Goal: Transaction & Acquisition: Subscribe to service/newsletter

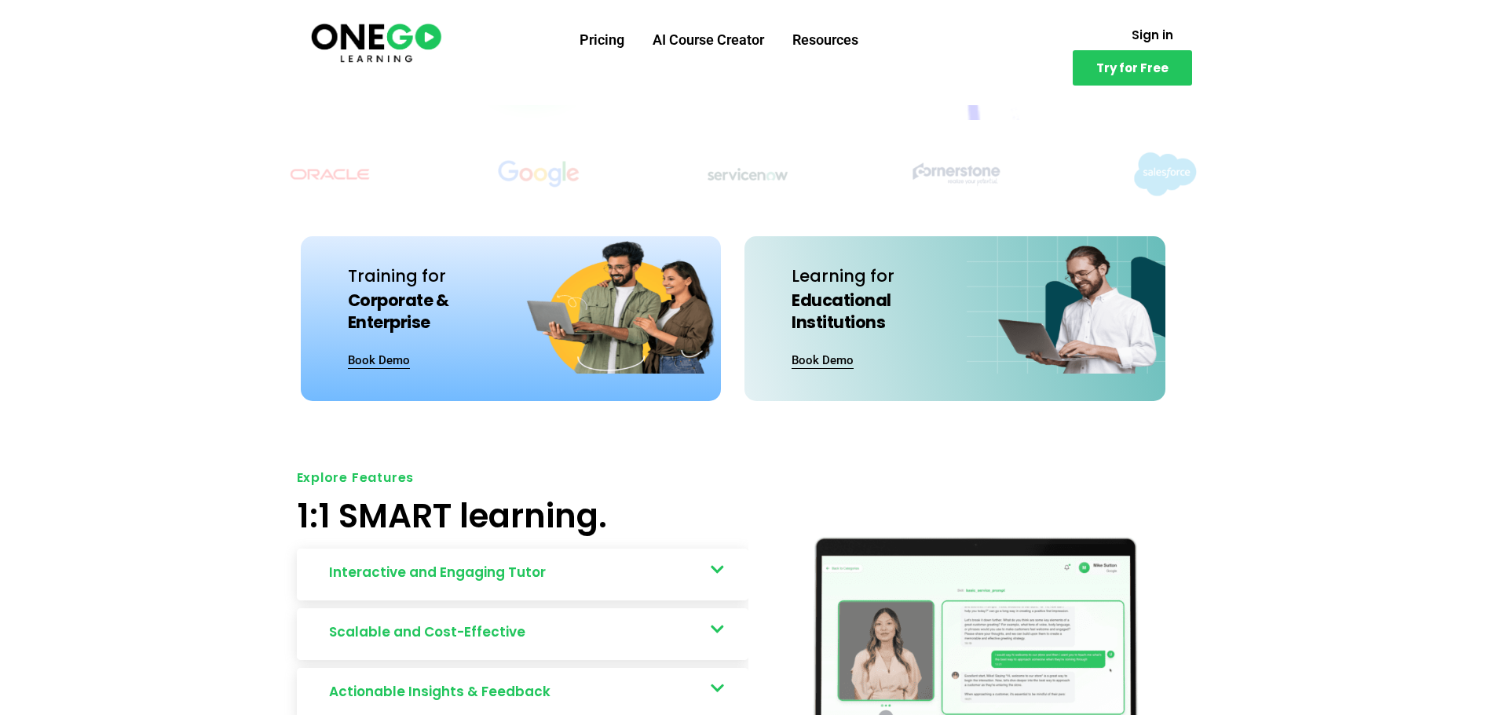
scroll to position [712, 0]
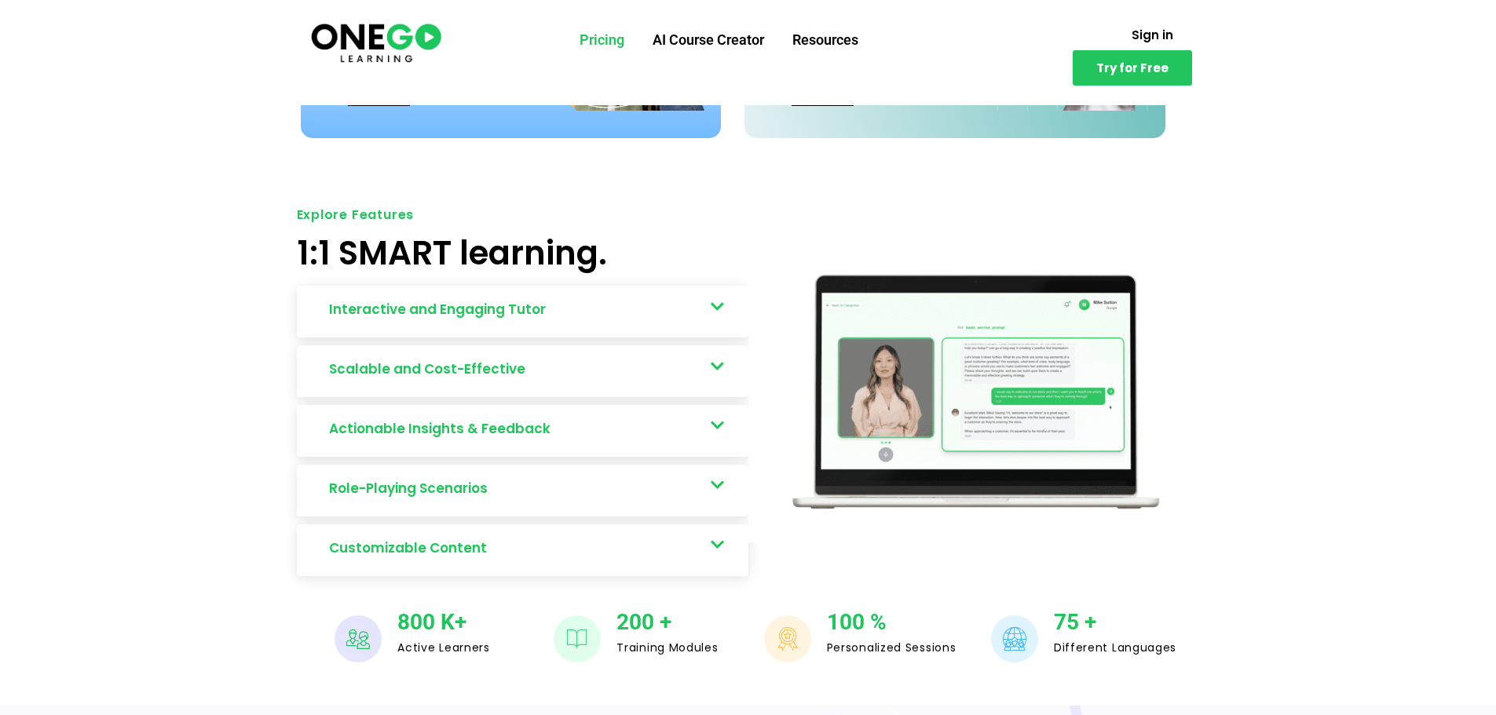
click at [602, 42] on link "Pricing" at bounding box center [601, 40] width 73 height 41
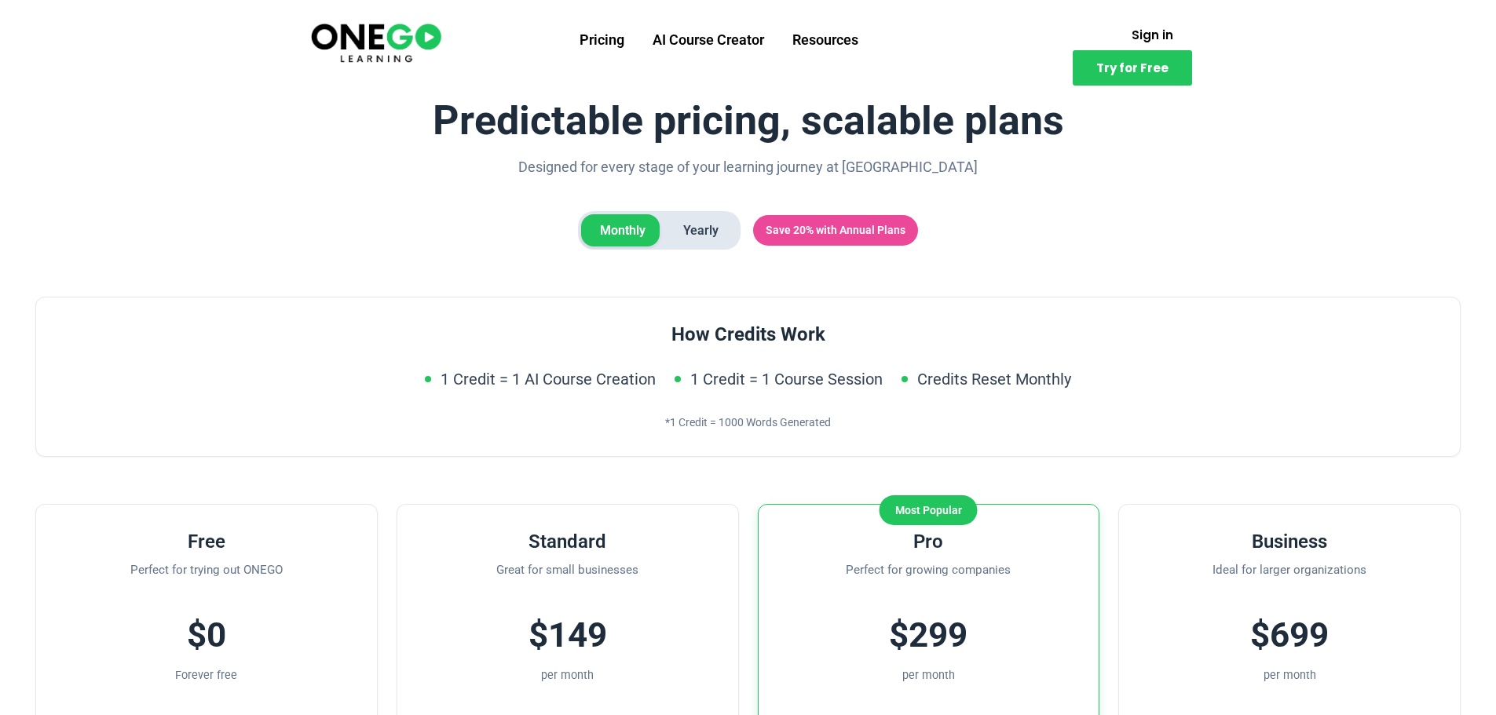
click at [378, 33] on img at bounding box center [376, 42] width 135 height 45
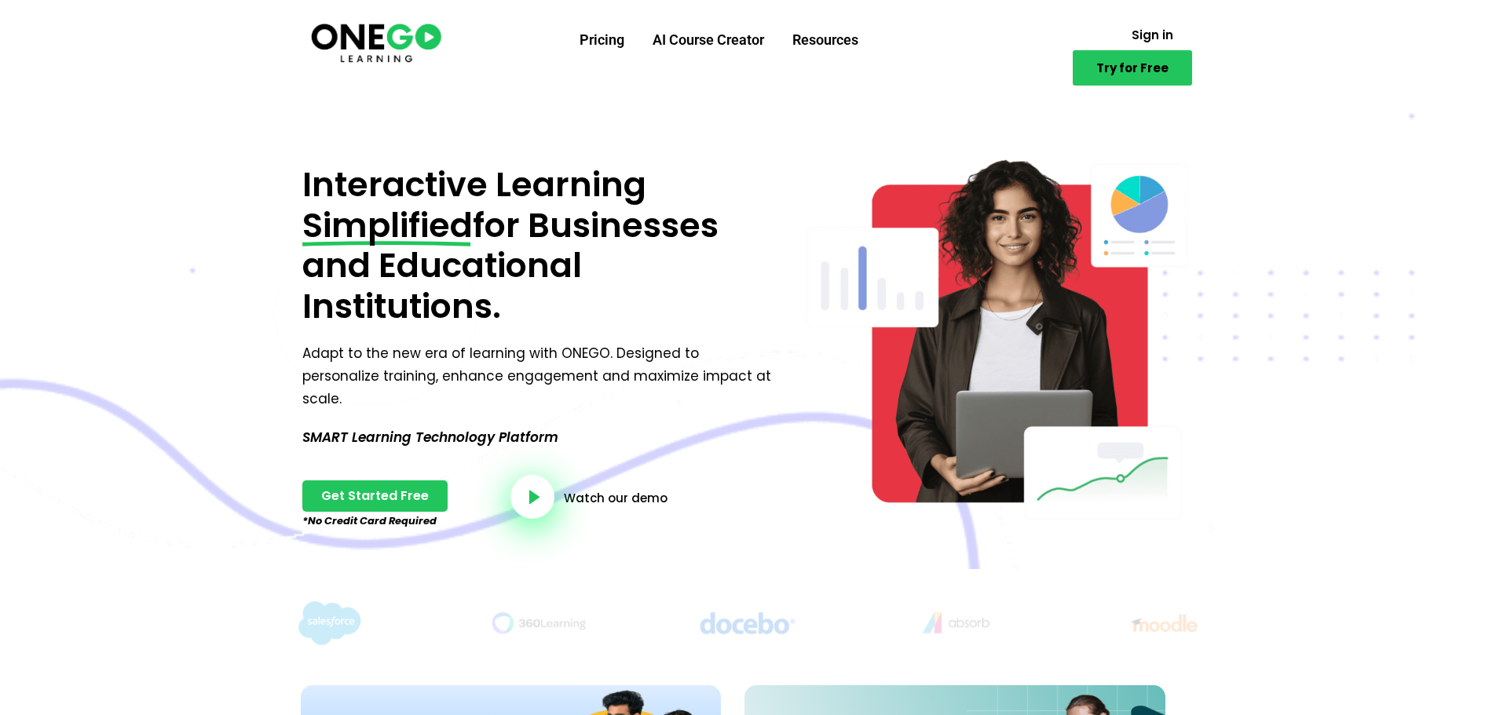
click at [1114, 62] on span "Try for Free" at bounding box center [1132, 68] width 72 height 12
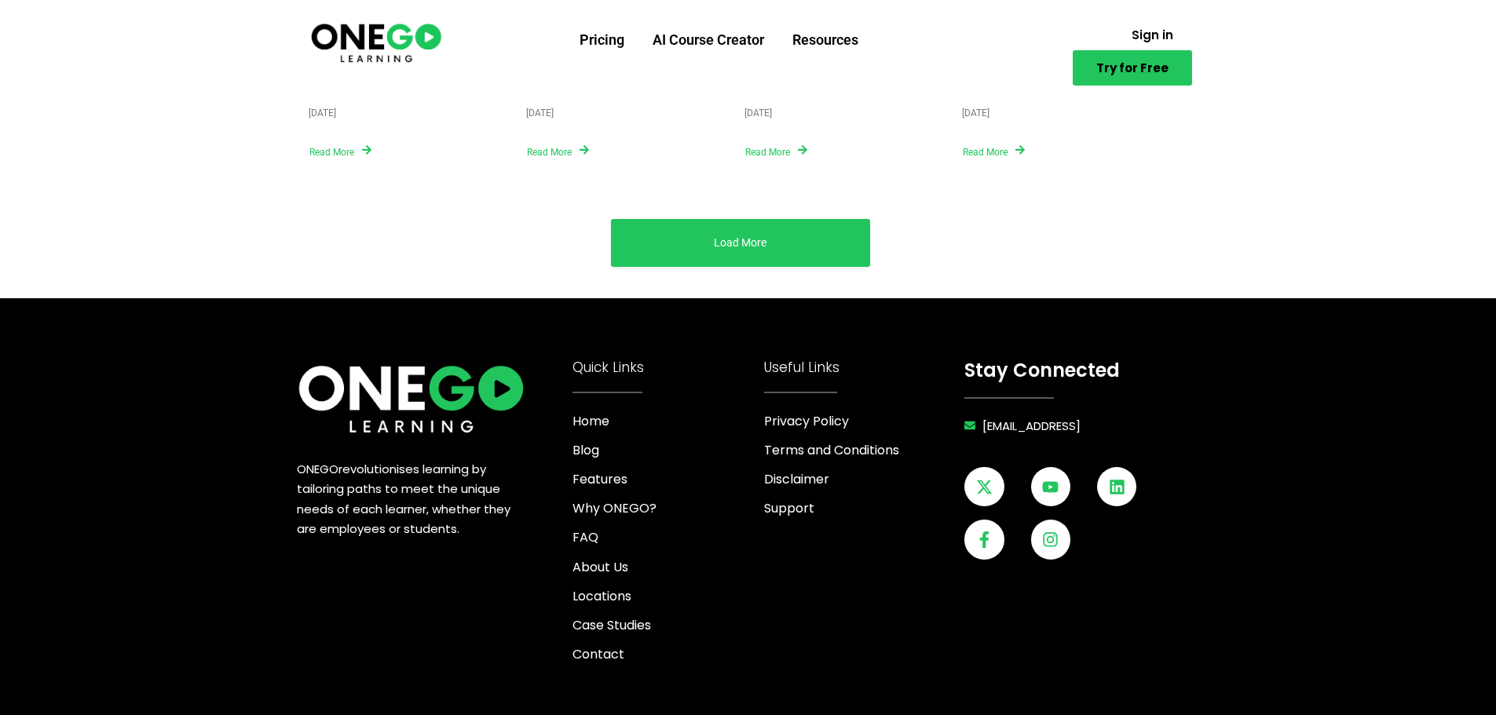
scroll to position [6087, 0]
